Goal: Task Accomplishment & Management: Manage account settings

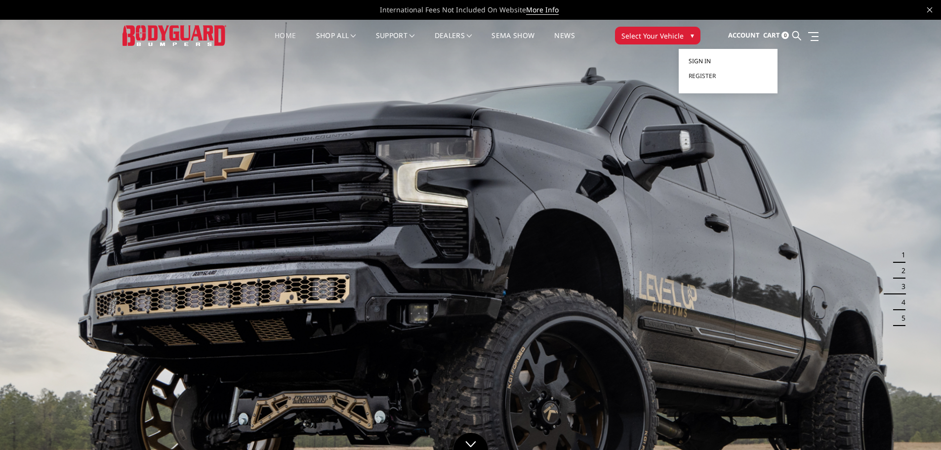
click at [707, 60] on span "Sign in" at bounding box center [700, 61] width 22 height 8
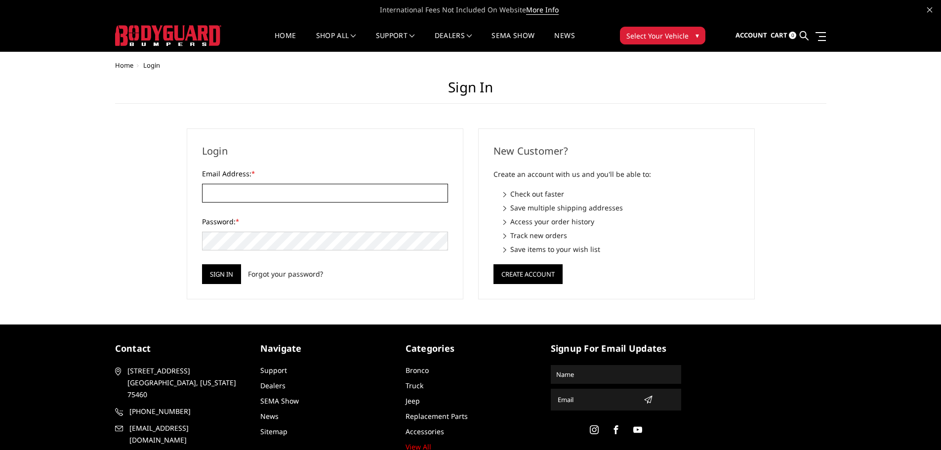
type input "[EMAIL_ADDRESS][DOMAIN_NAME]"
click at [207, 288] on div "Login Email Address: * linexofboerne@yahoo.com Password: * Sign in Forgot your …" at bounding box center [325, 213] width 277 height 171
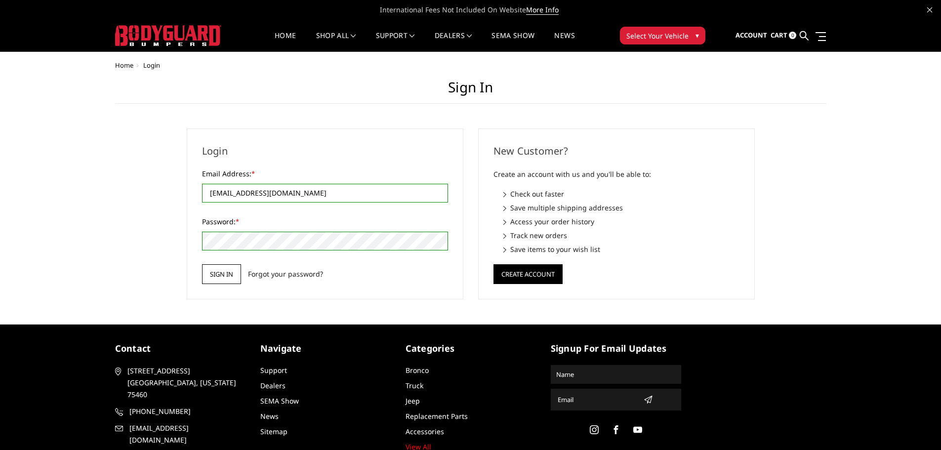
click at [215, 278] on input "Sign in" at bounding box center [221, 274] width 39 height 20
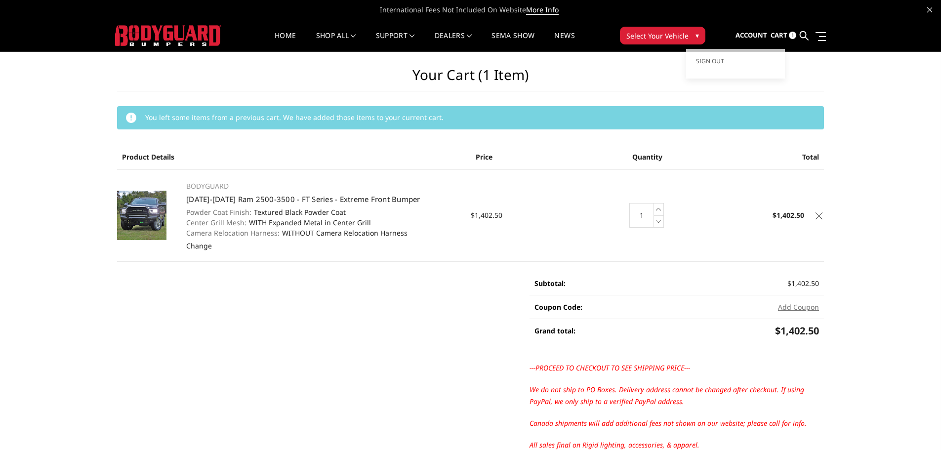
click at [750, 33] on span "Account" at bounding box center [752, 35] width 32 height 9
